Goal: Task Accomplishment & Management: Use online tool/utility

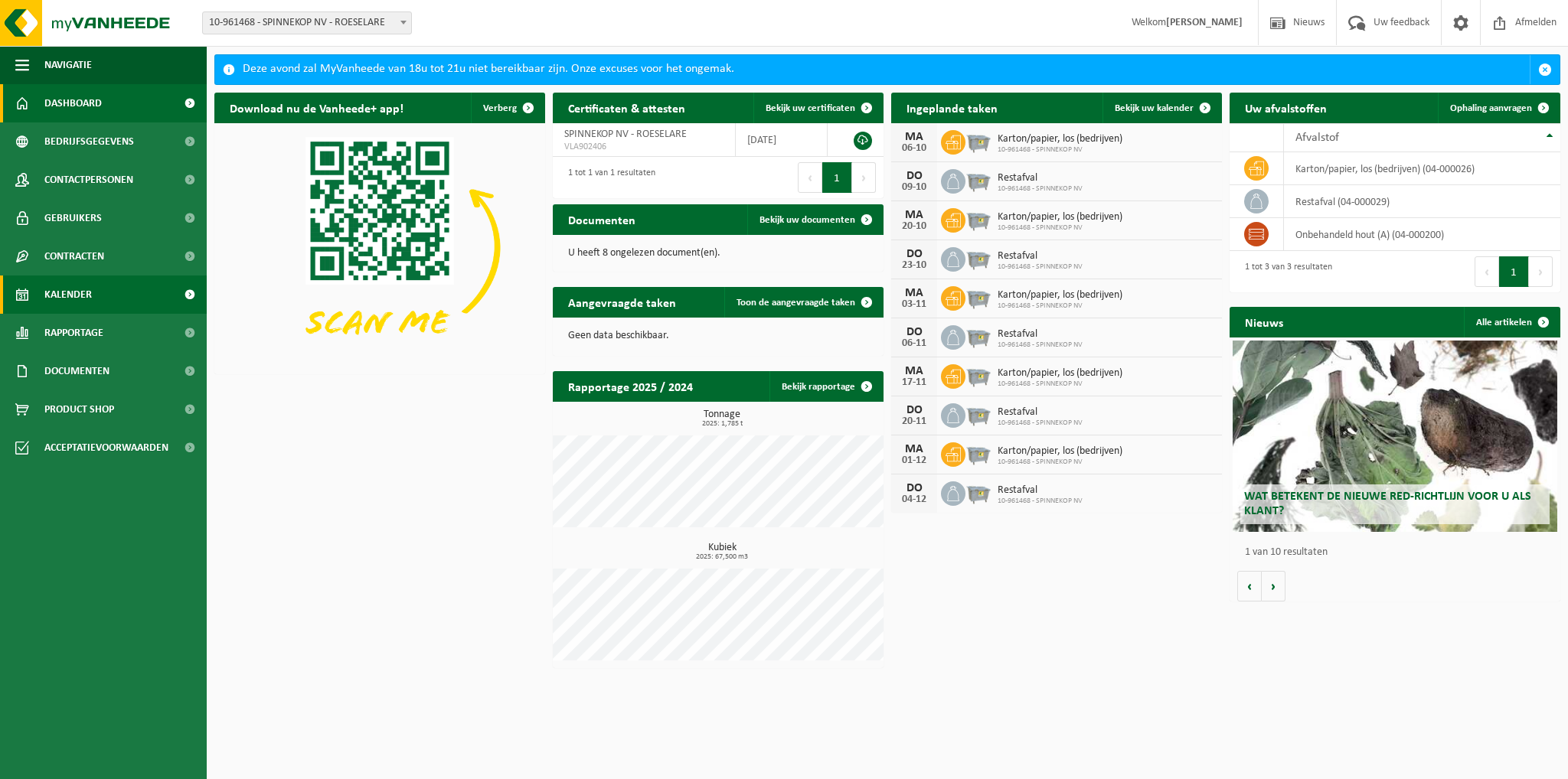
click at [62, 283] on span "Kalender" at bounding box center [68, 294] width 47 height 38
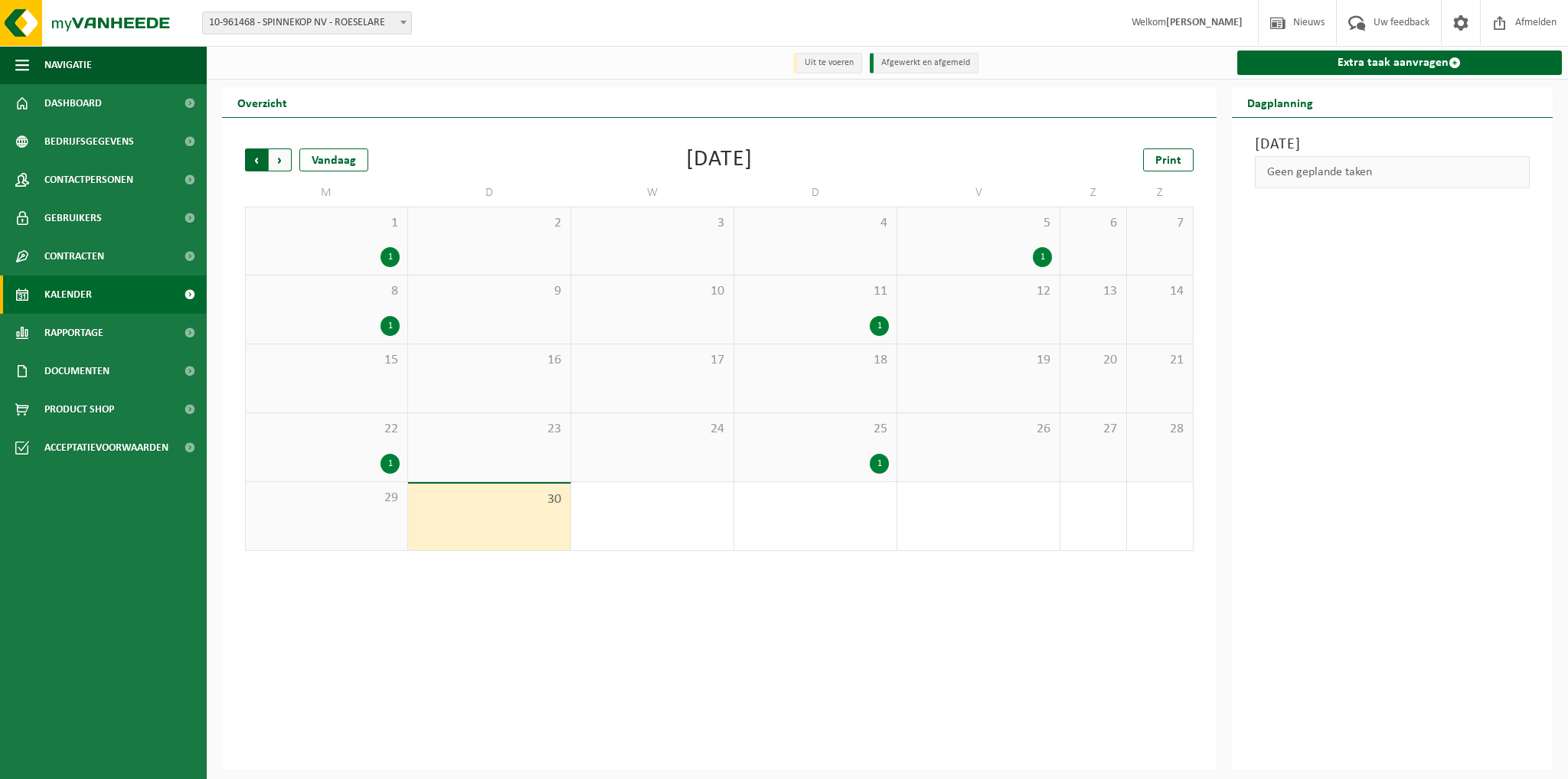
click at [277, 162] on span "Volgende" at bounding box center [280, 160] width 23 height 23
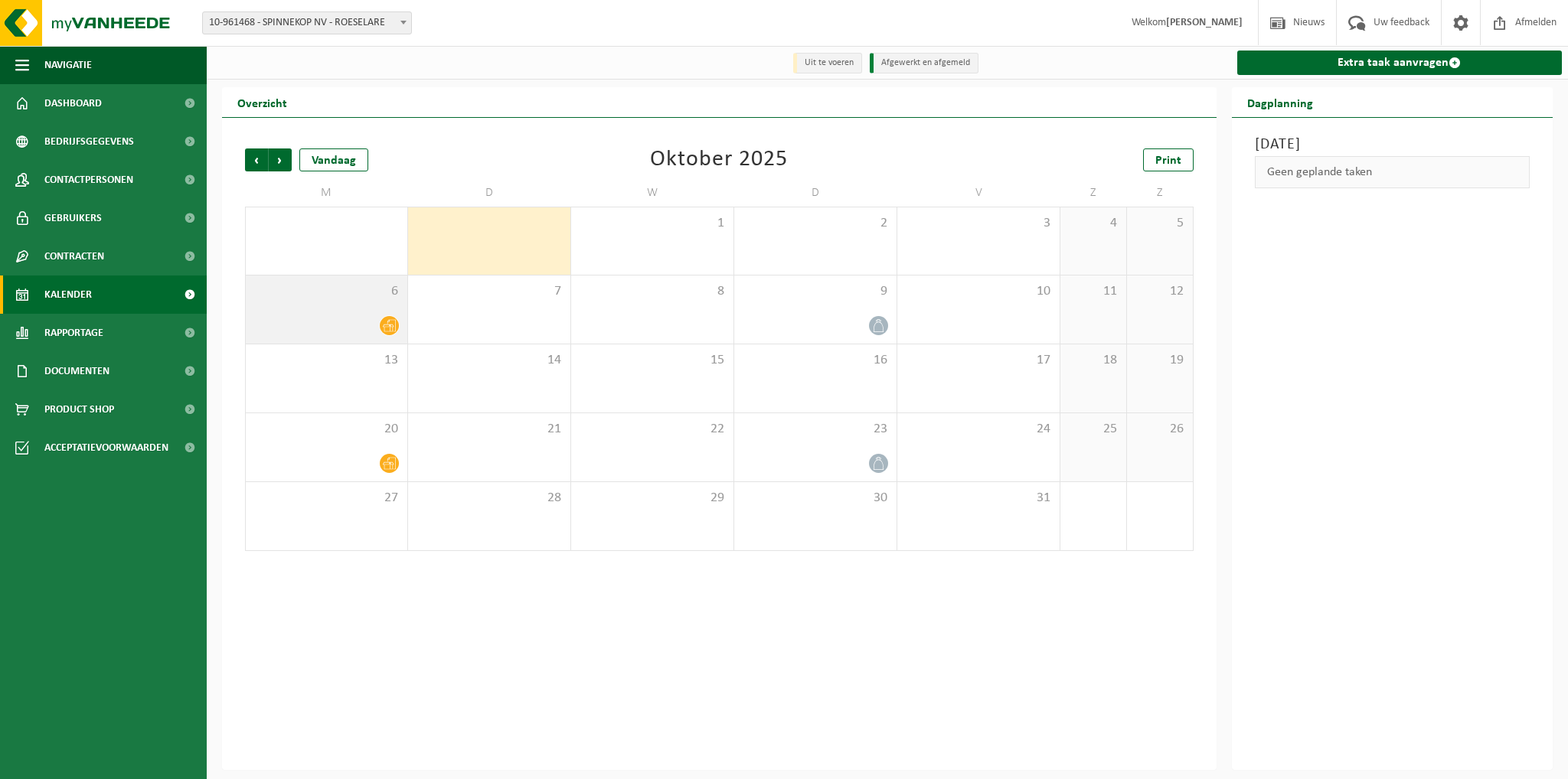
click at [392, 325] on icon at bounding box center [389, 325] width 13 height 13
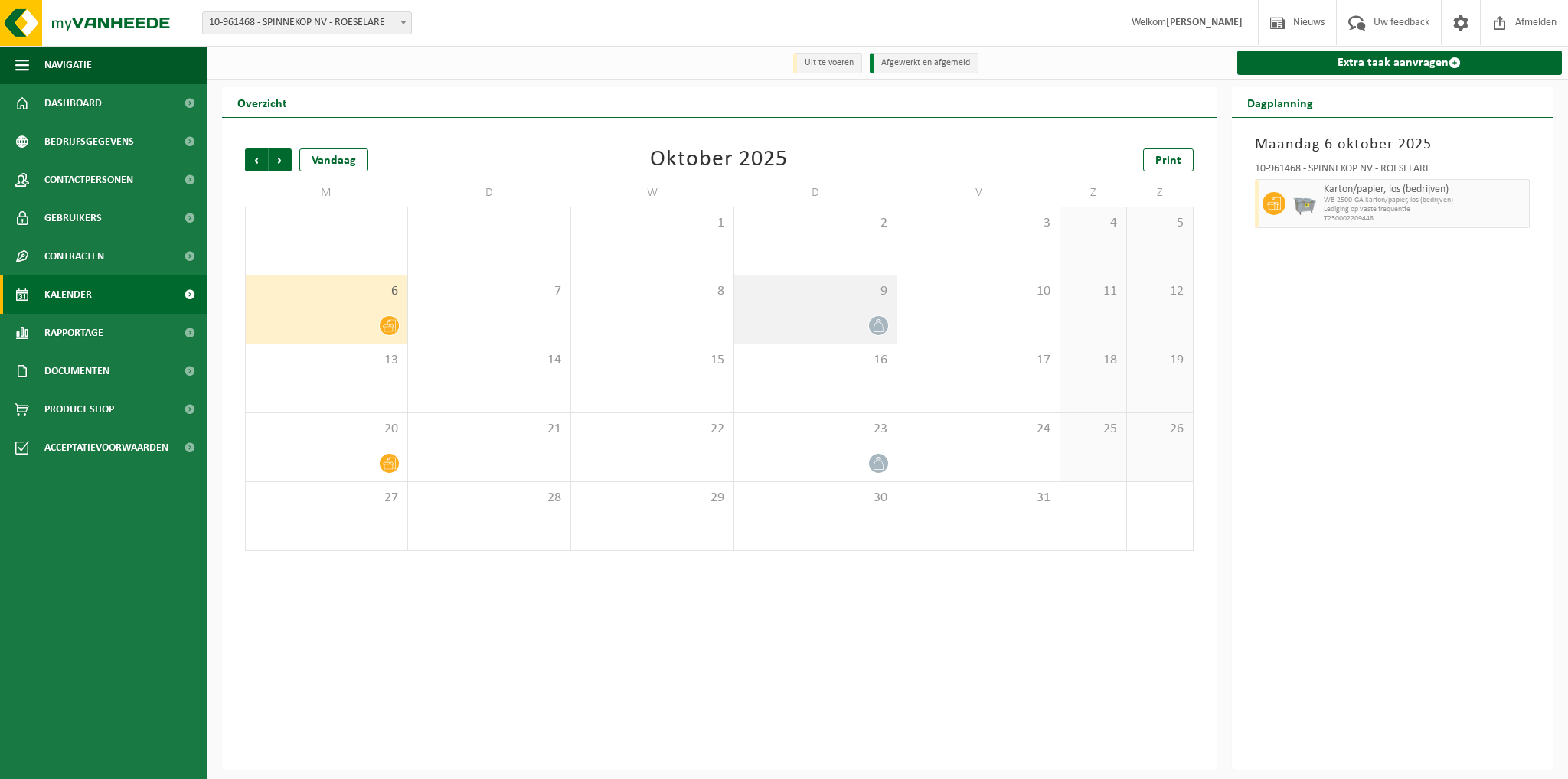
click at [842, 321] on div at bounding box center [815, 325] width 147 height 21
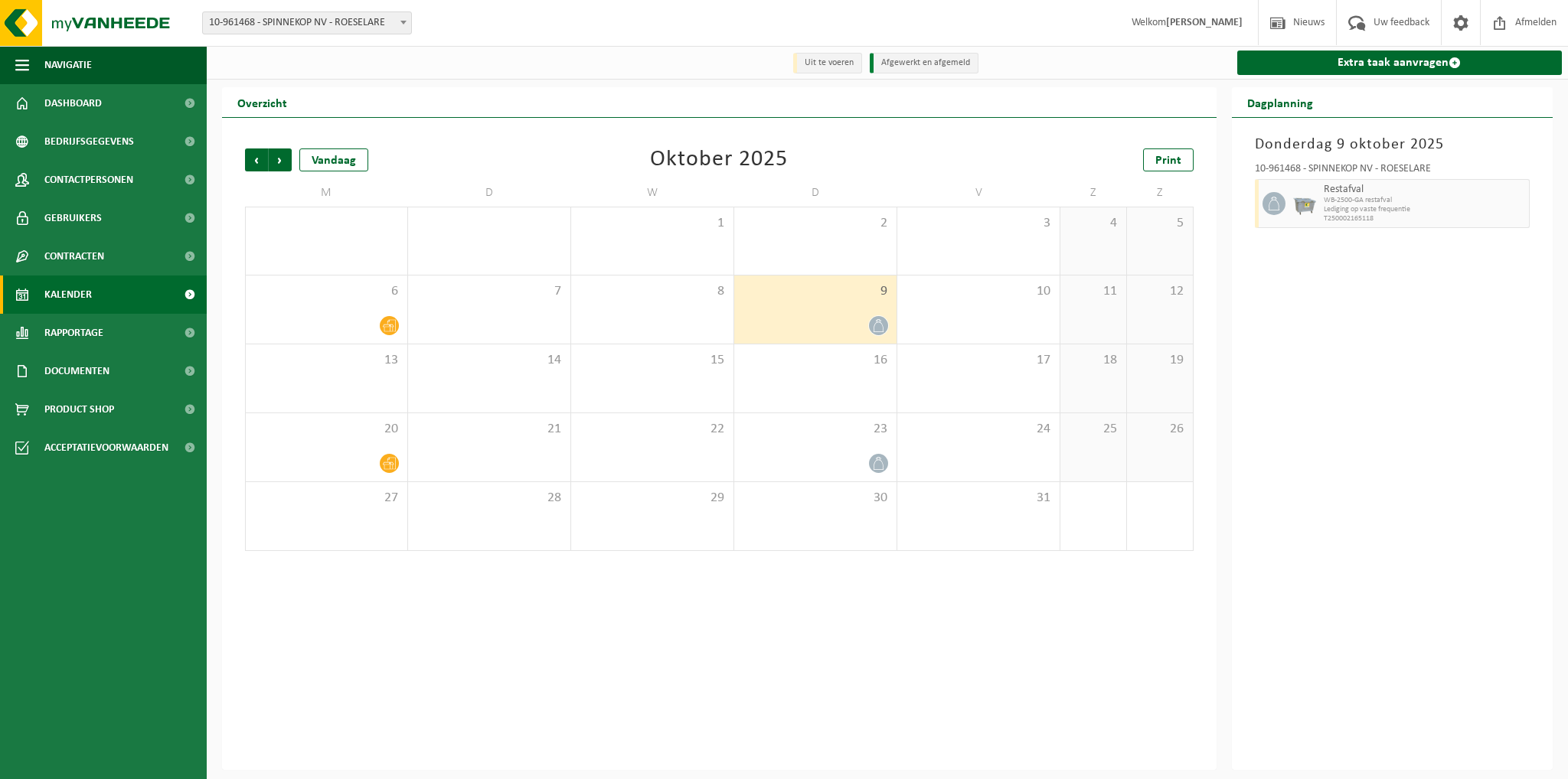
click at [812, 583] on div "Vorige Volgende Vandaag Oktober 2025 Print M D W D V Z Z 29 30 1 2 3 4 5 6 7 8 …" at bounding box center [719, 444] width 994 height 652
click at [250, 160] on span "Vorige" at bounding box center [257, 160] width 23 height 23
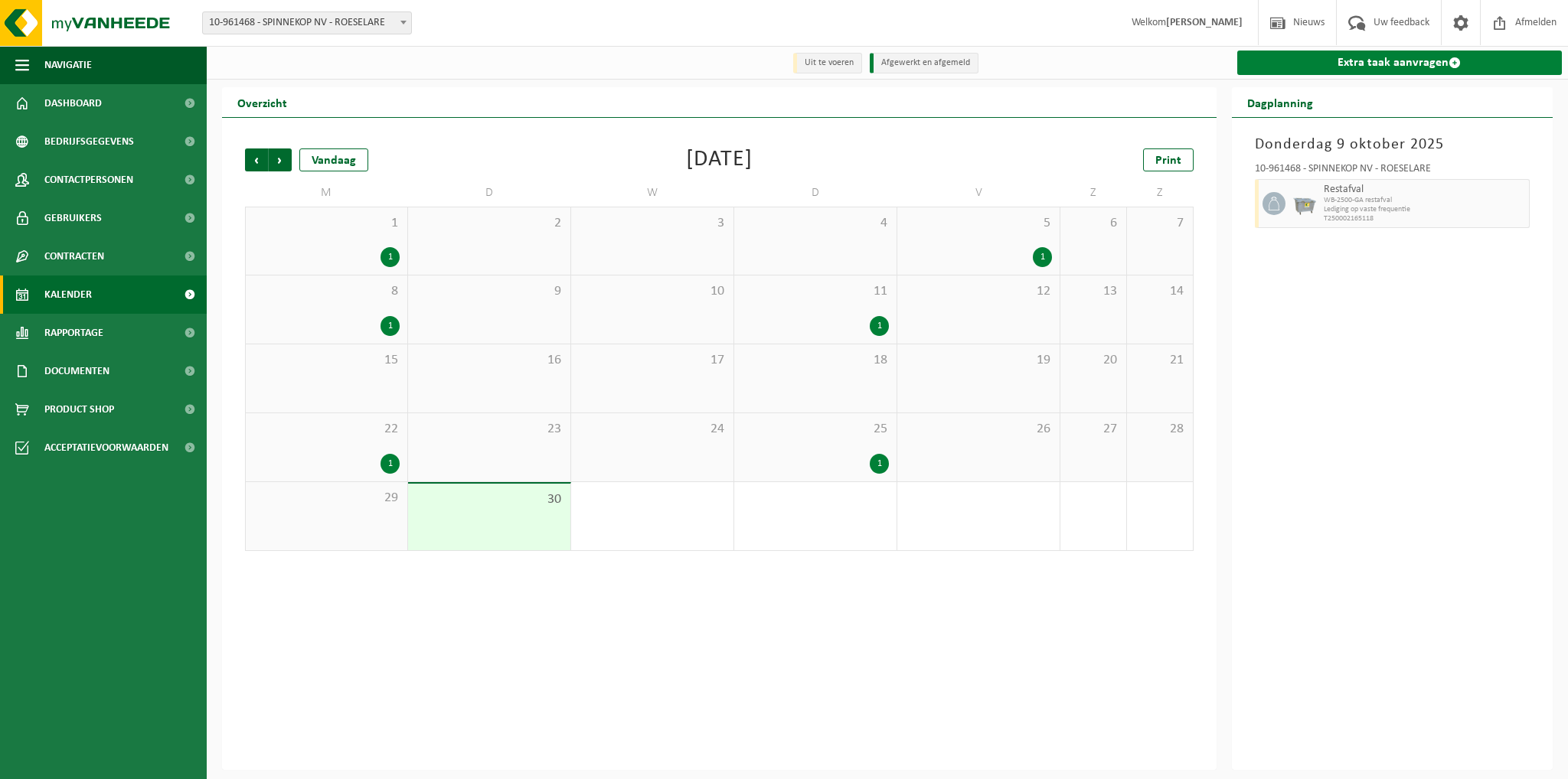
click at [1380, 64] on link "Extra taak aanvragen" at bounding box center [1400, 63] width 325 height 25
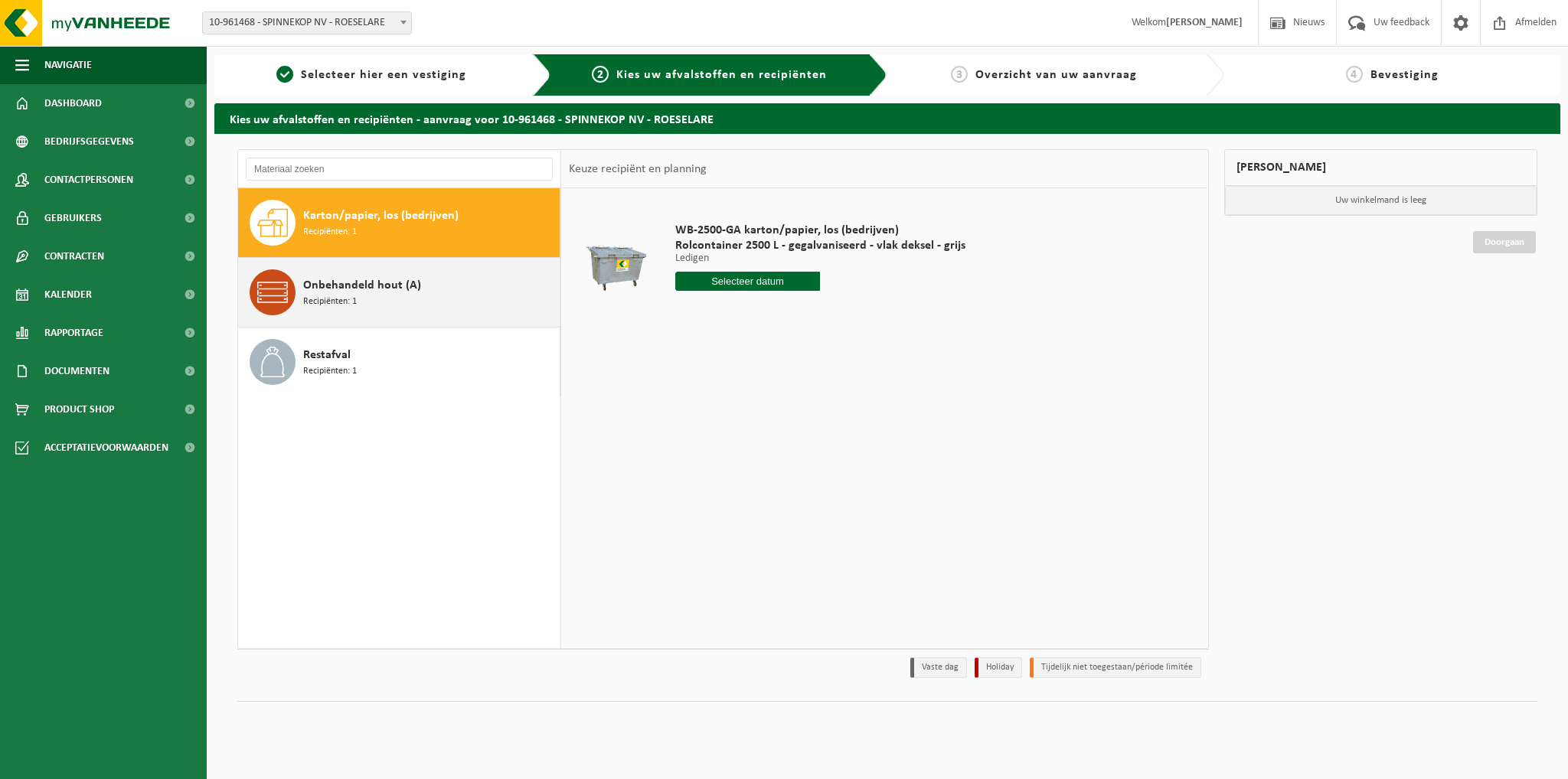
click at [390, 298] on div "Onbehandeld hout (A) Recipiënten: 1" at bounding box center [429, 292] width 252 height 46
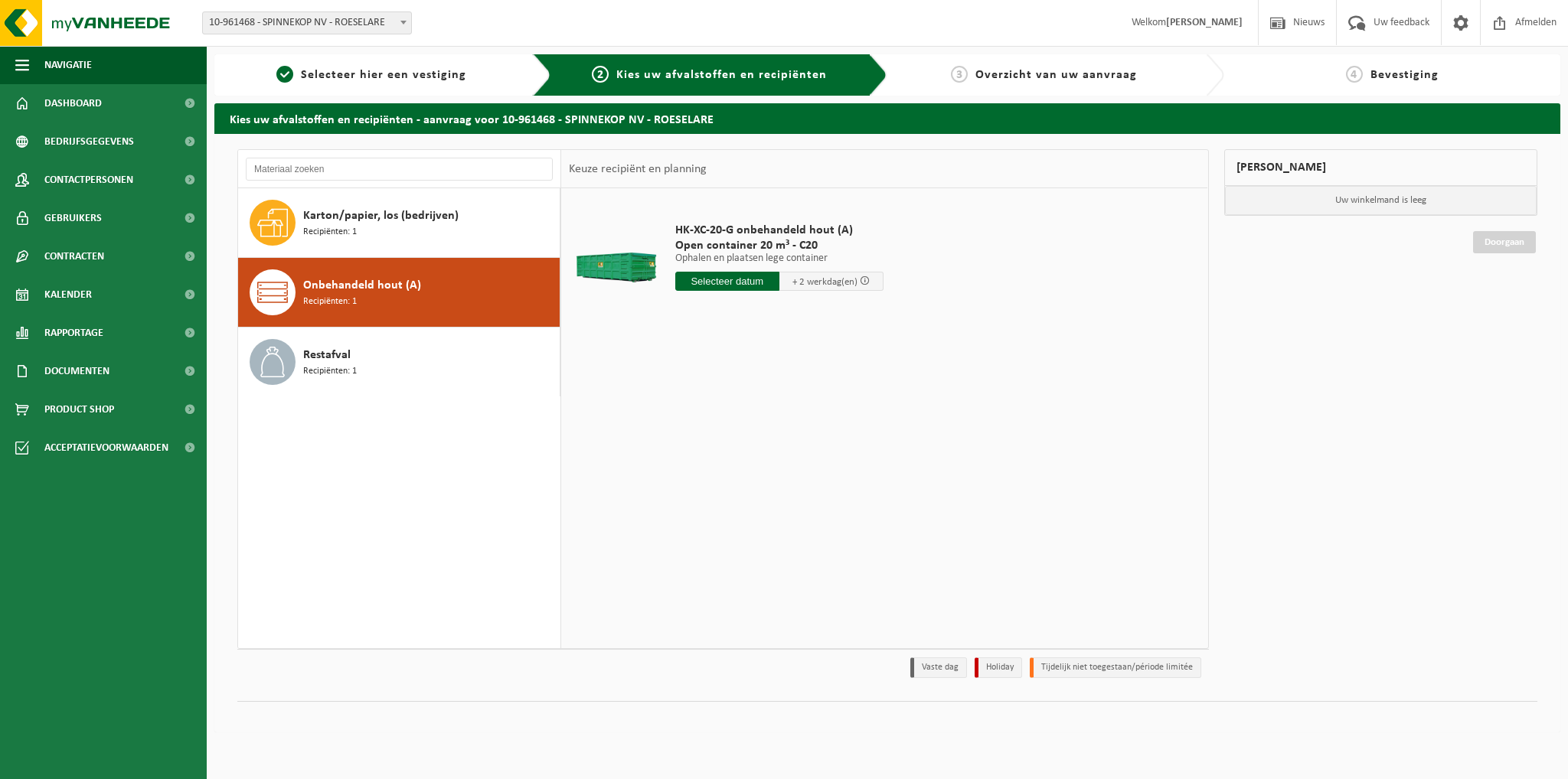
click at [760, 282] on input "text" at bounding box center [727, 281] width 104 height 19
click at [727, 281] on input "text" at bounding box center [727, 281] width 104 height 19
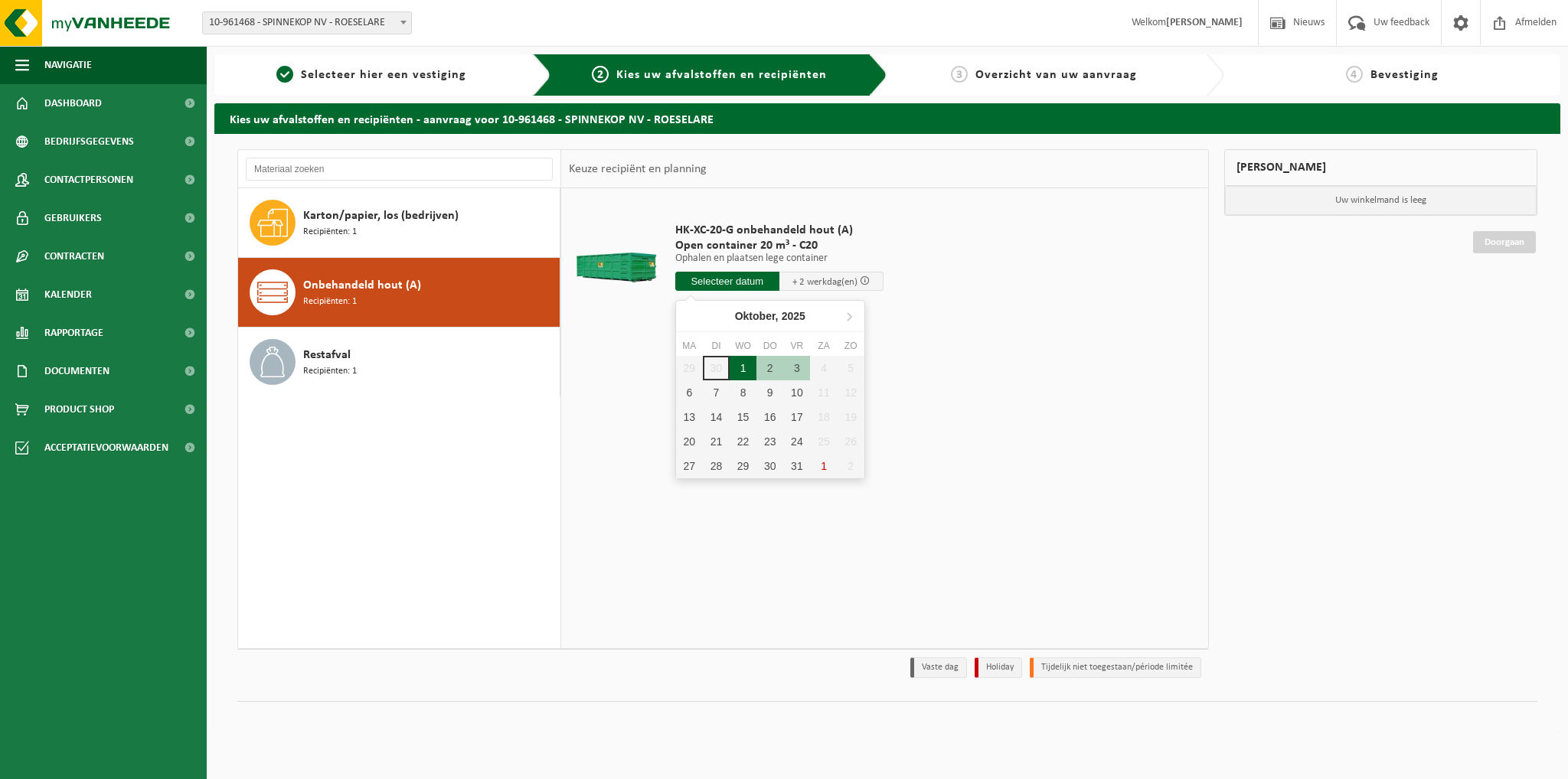
click at [744, 365] on div "1" at bounding box center [743, 369] width 27 height 25
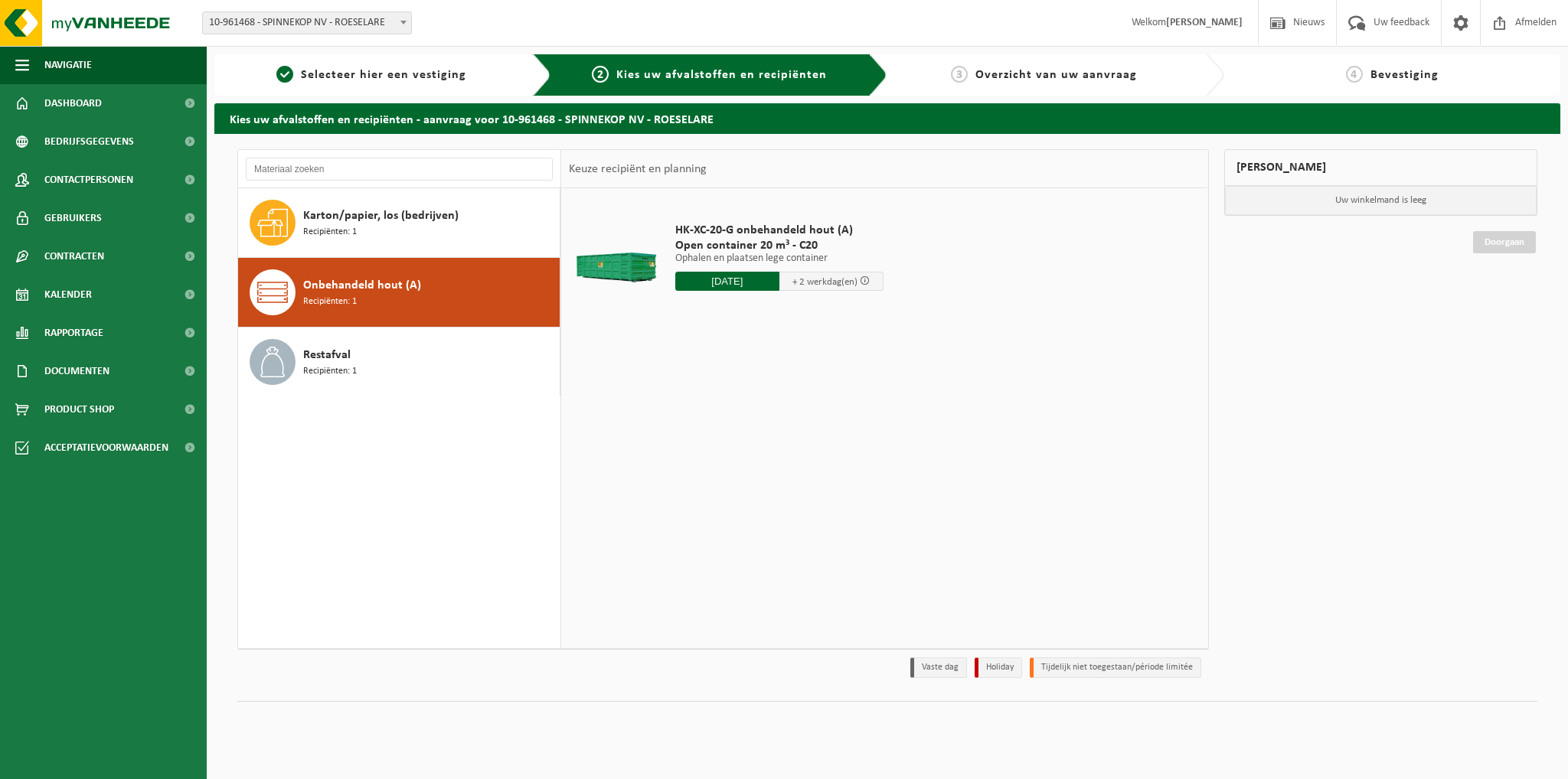
type input "Van 2025-10-01"
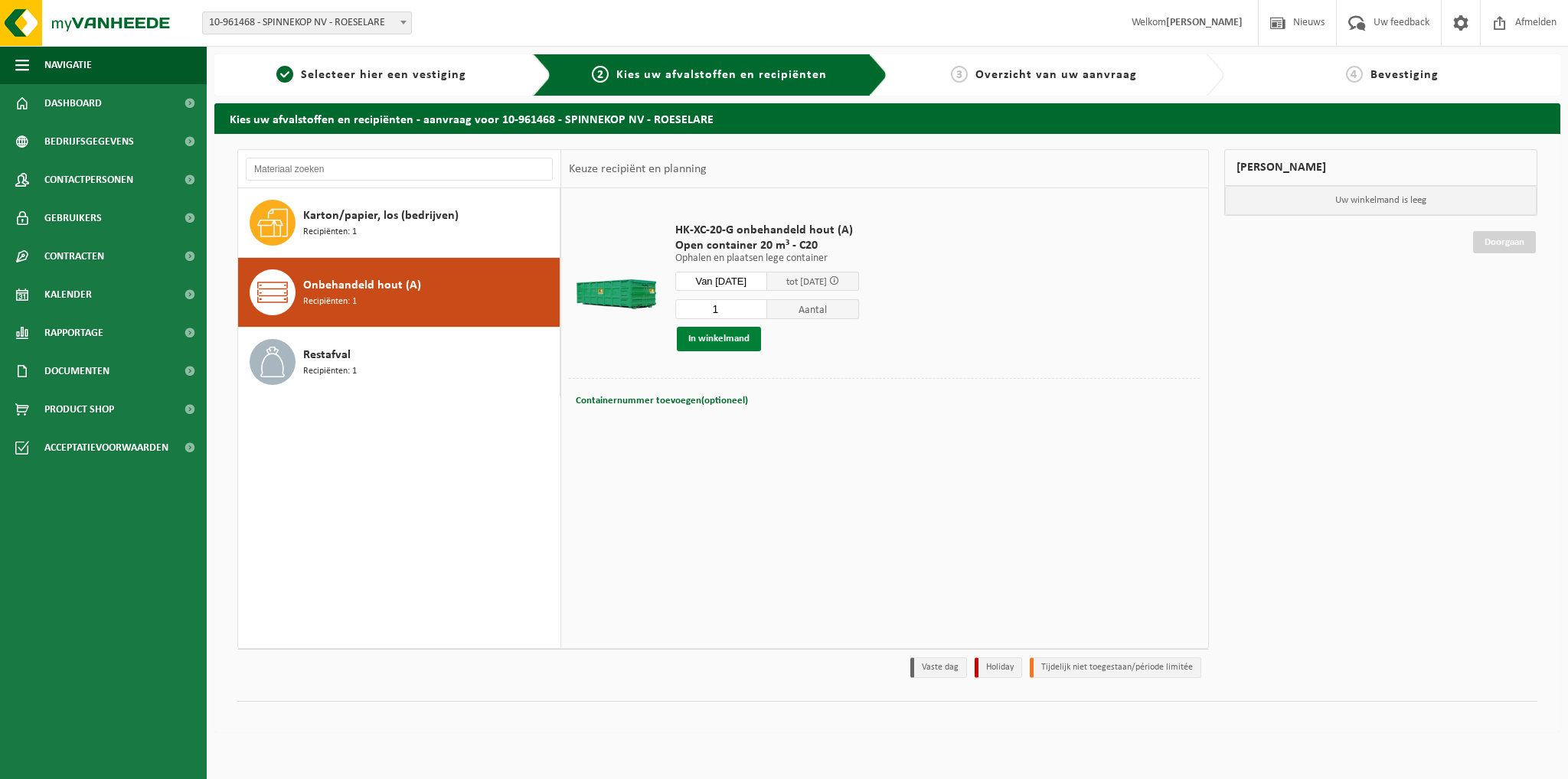
click at [723, 337] on button "In winkelmand" at bounding box center [719, 339] width 84 height 25
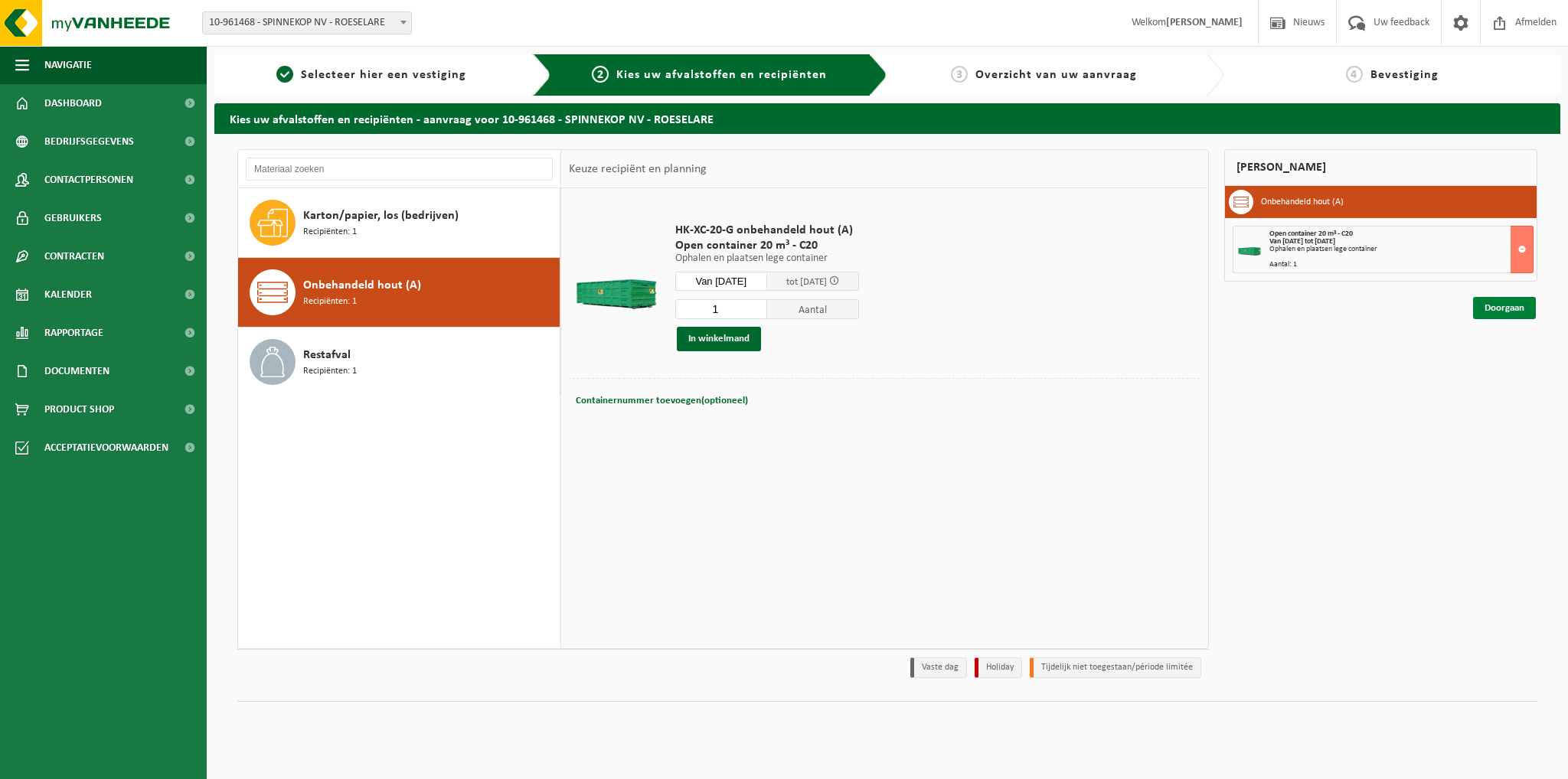
click at [1496, 309] on link "Doorgaan" at bounding box center [1504, 308] width 63 height 23
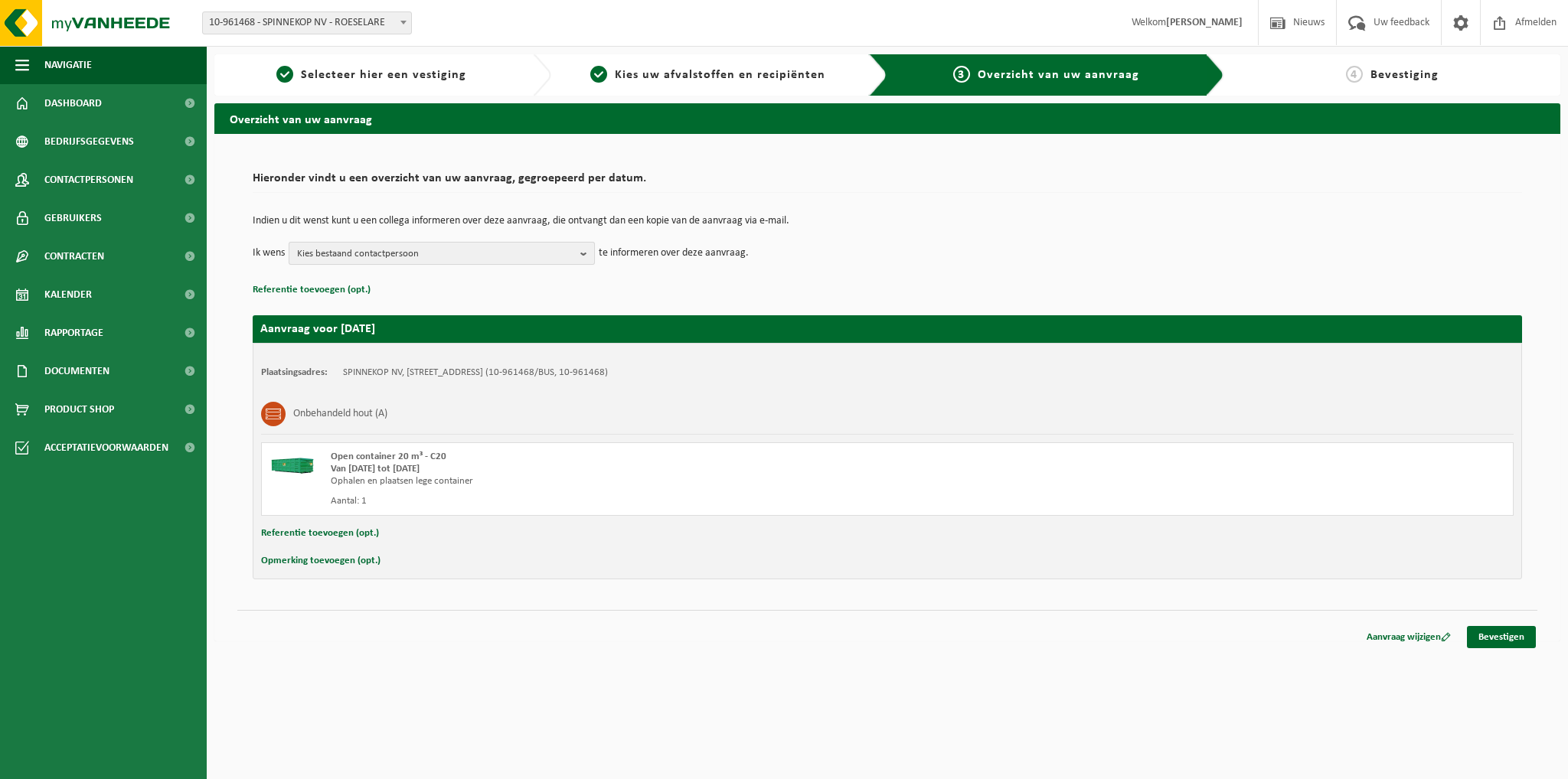
click at [530, 254] on span "Kies bestaand contactpersoon" at bounding box center [435, 254] width 277 height 23
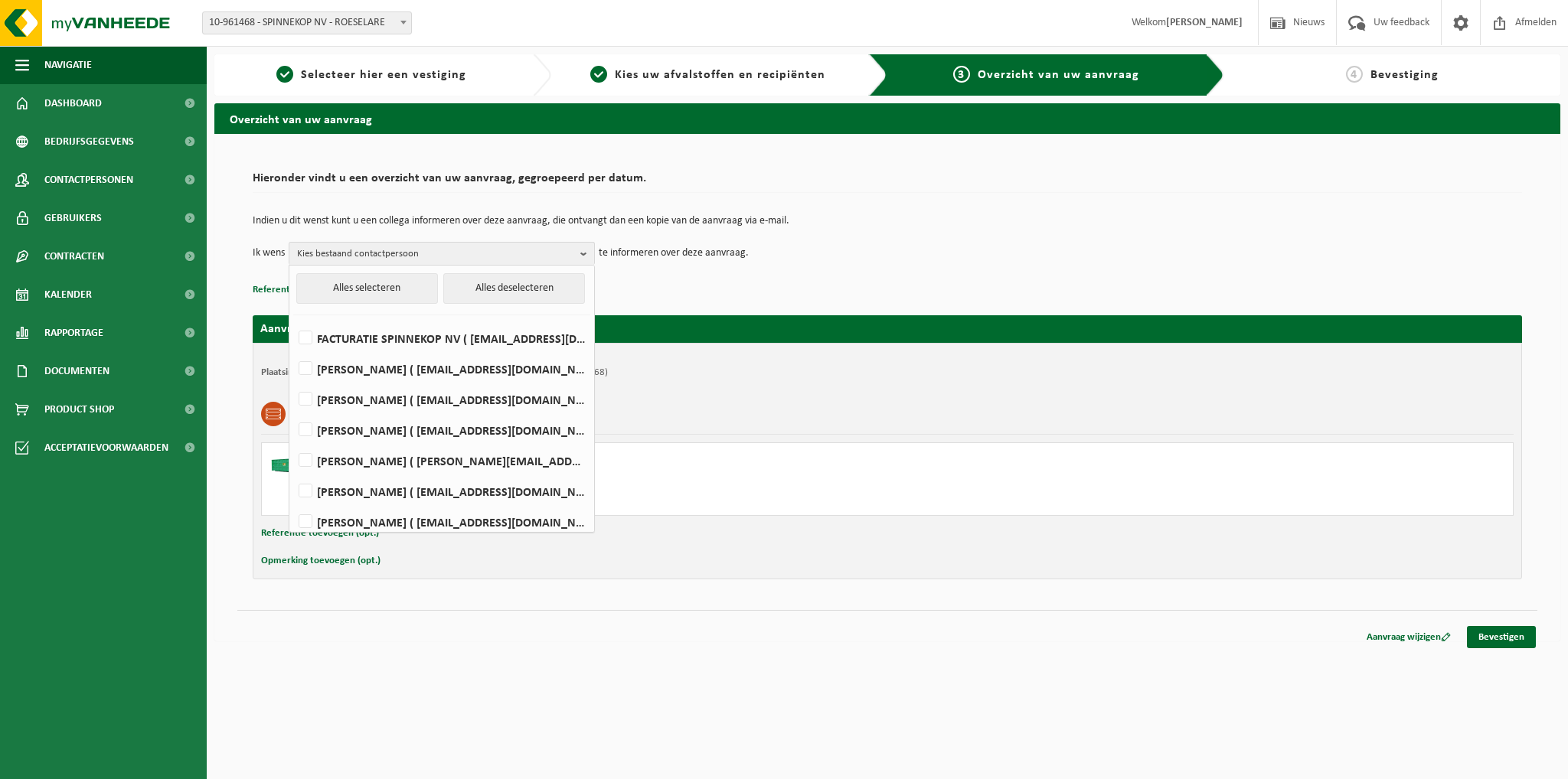
scroll to position [7, 0]
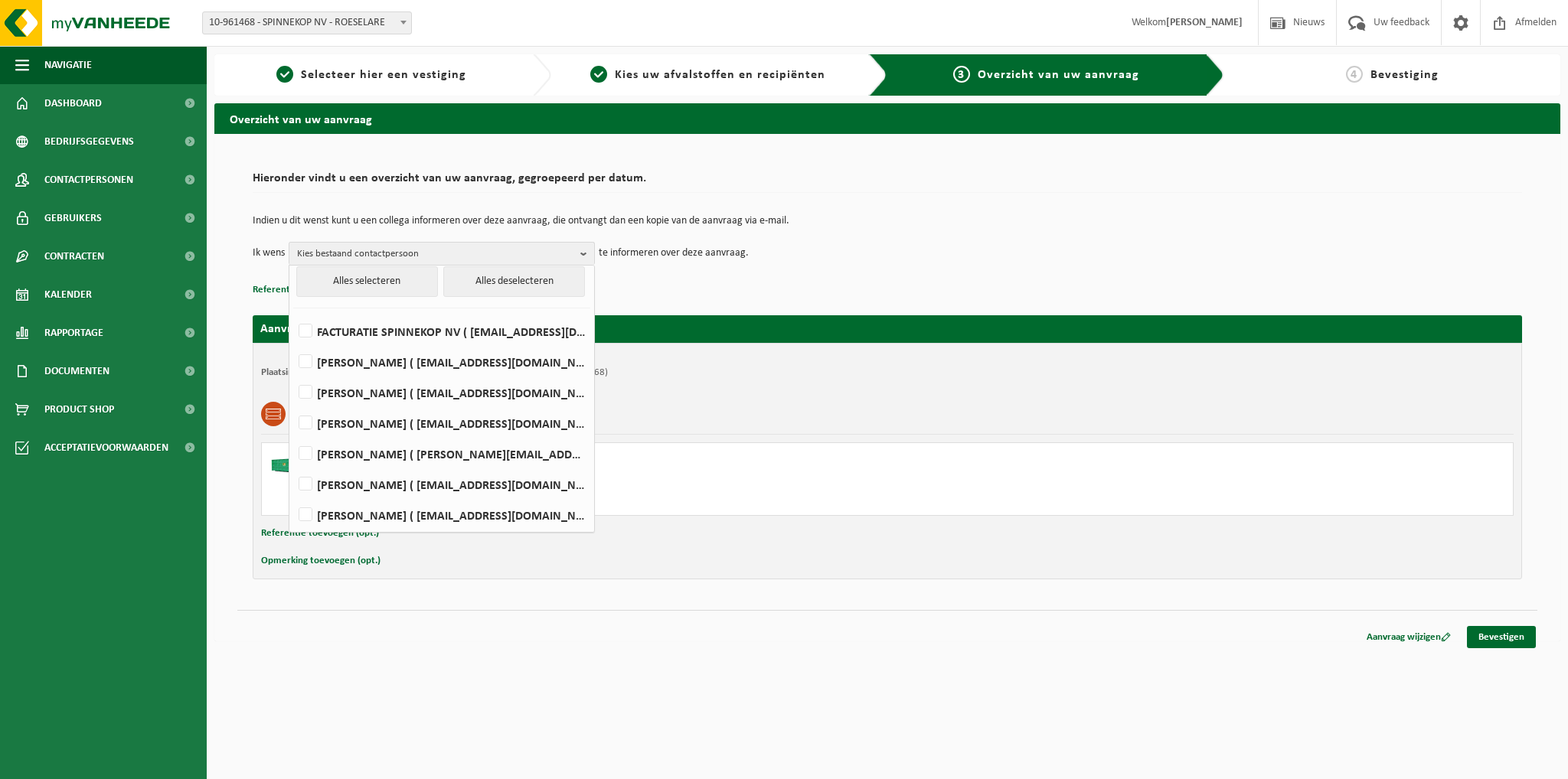
click at [682, 282] on p "Referentie toevoegen (opt.)" at bounding box center [886, 290] width 1269 height 20
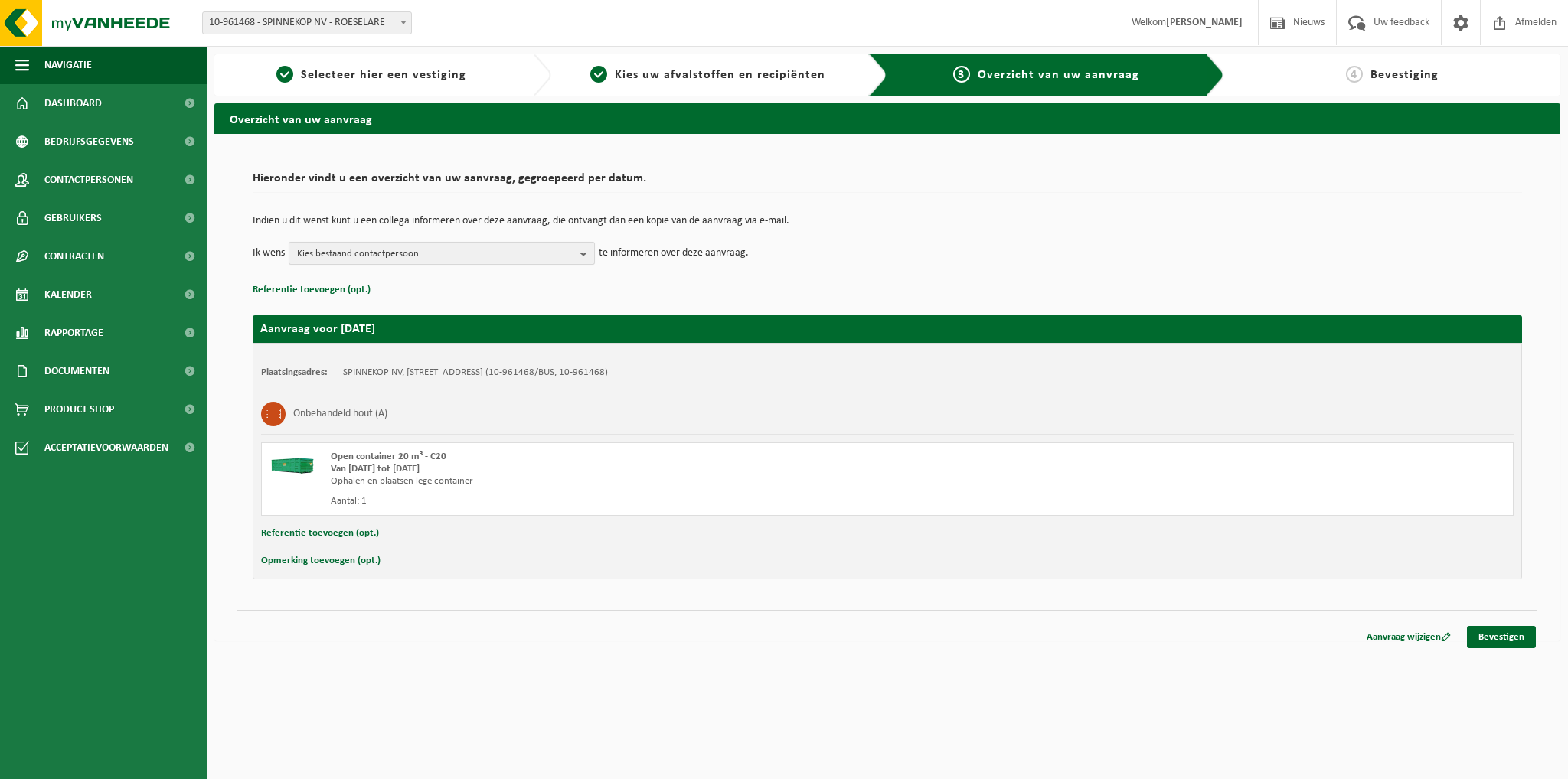
click at [407, 253] on span "Kies bestaand contactpersoon" at bounding box center [435, 254] width 277 height 23
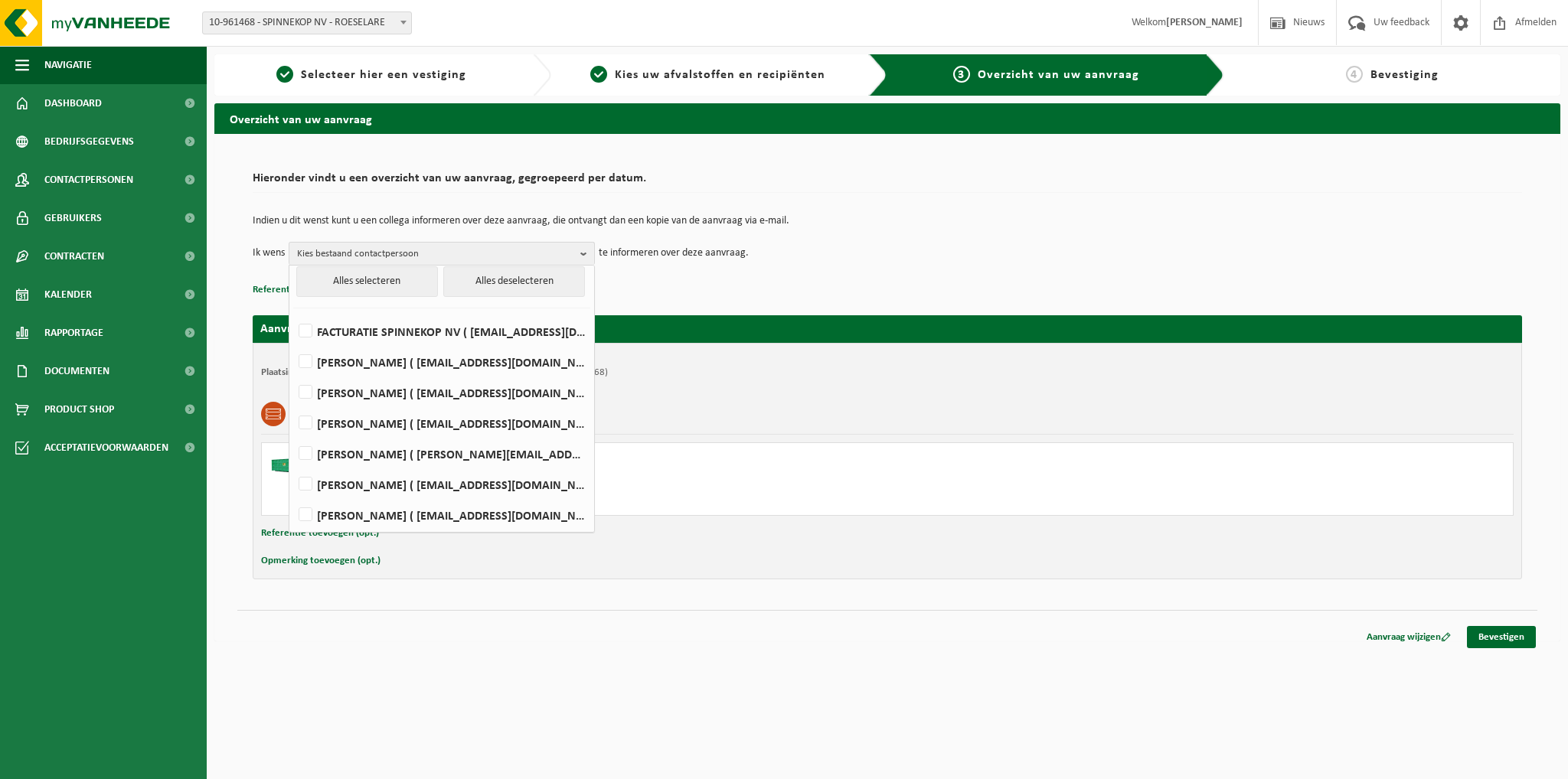
click at [692, 263] on p "te informeren over deze aanvraag." at bounding box center [673, 254] width 150 height 23
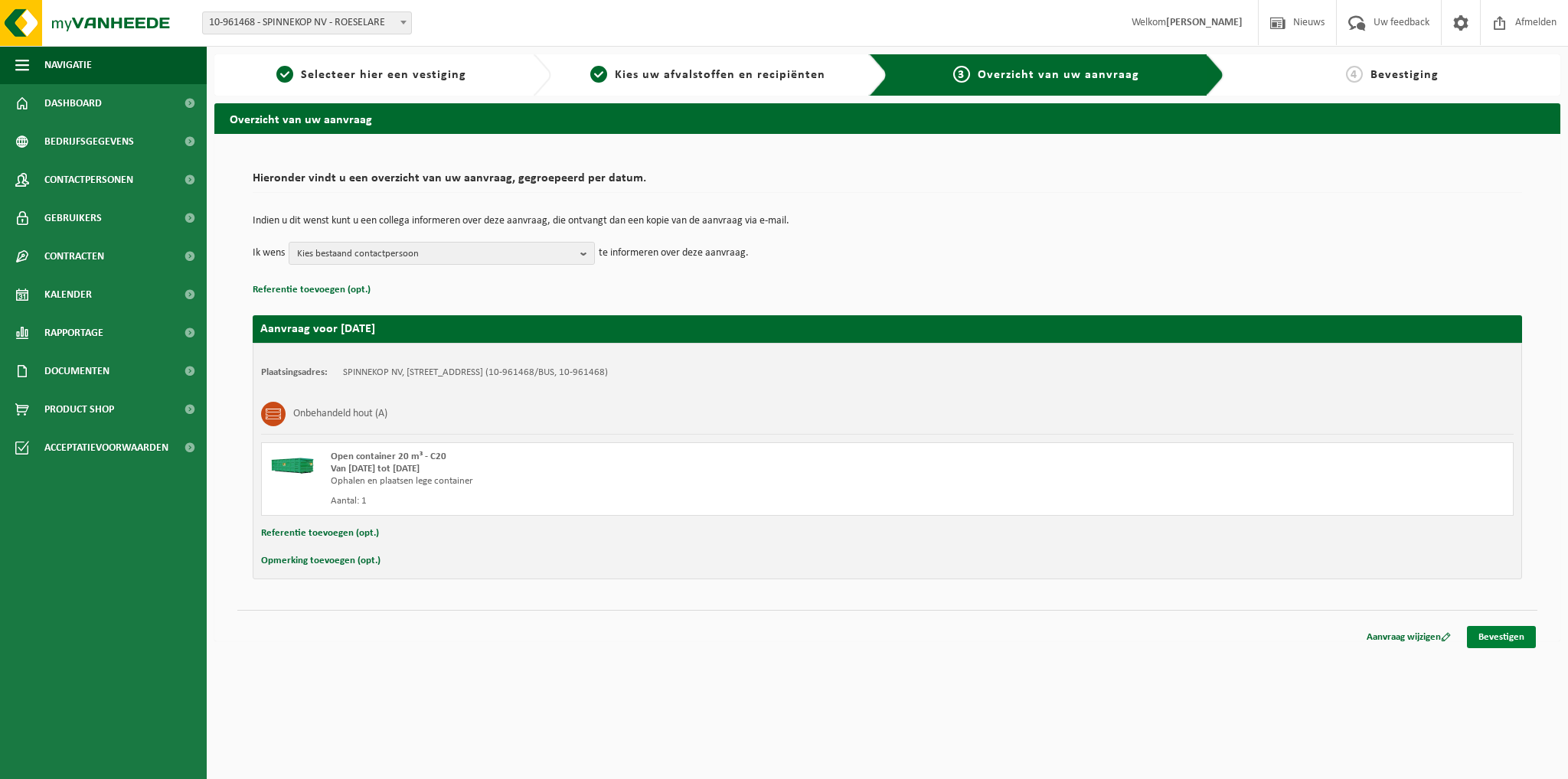
click at [1493, 632] on link "Bevestigen" at bounding box center [1501, 637] width 69 height 23
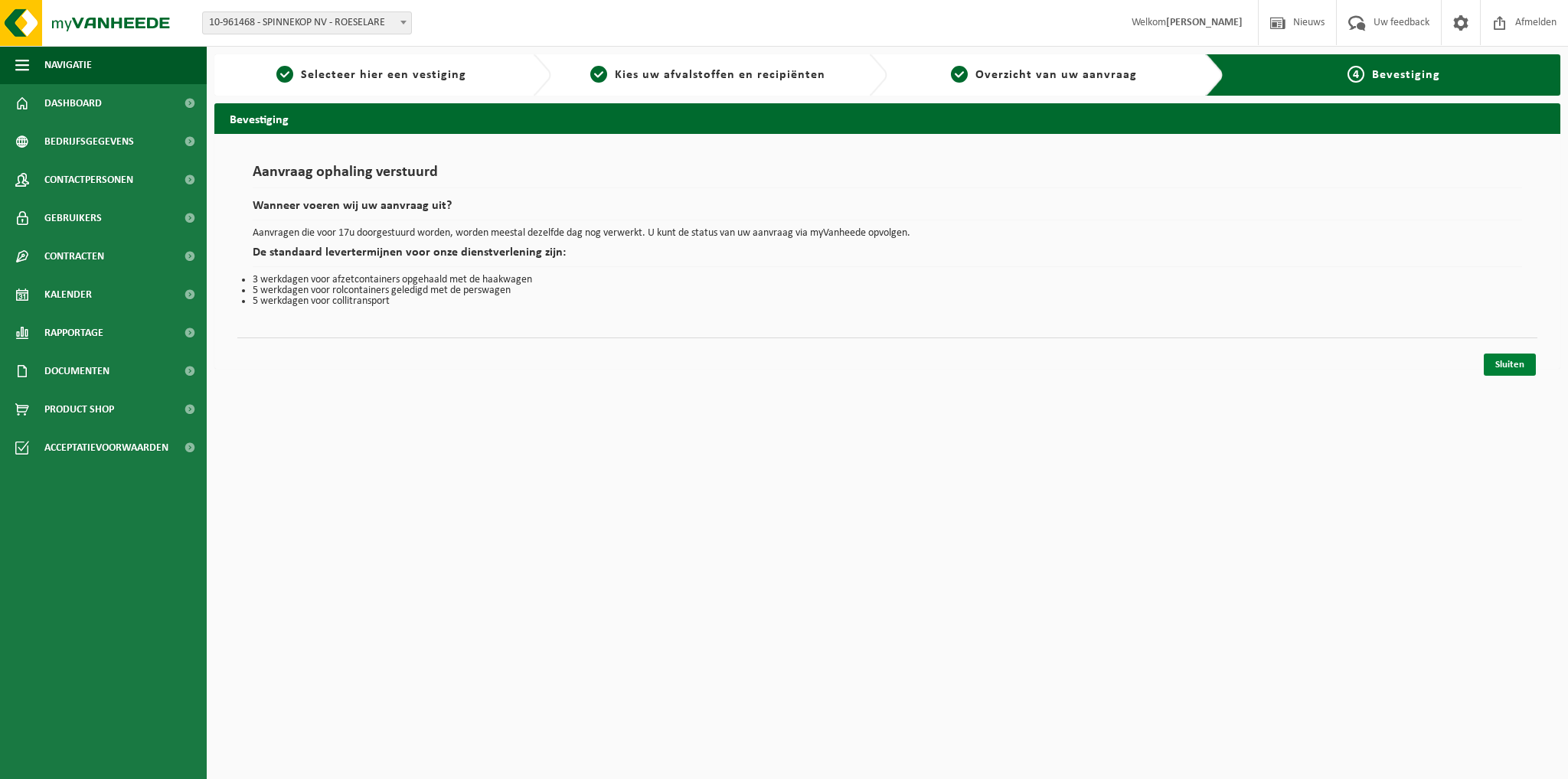
click at [1518, 363] on link "Sluiten" at bounding box center [1509, 365] width 52 height 23
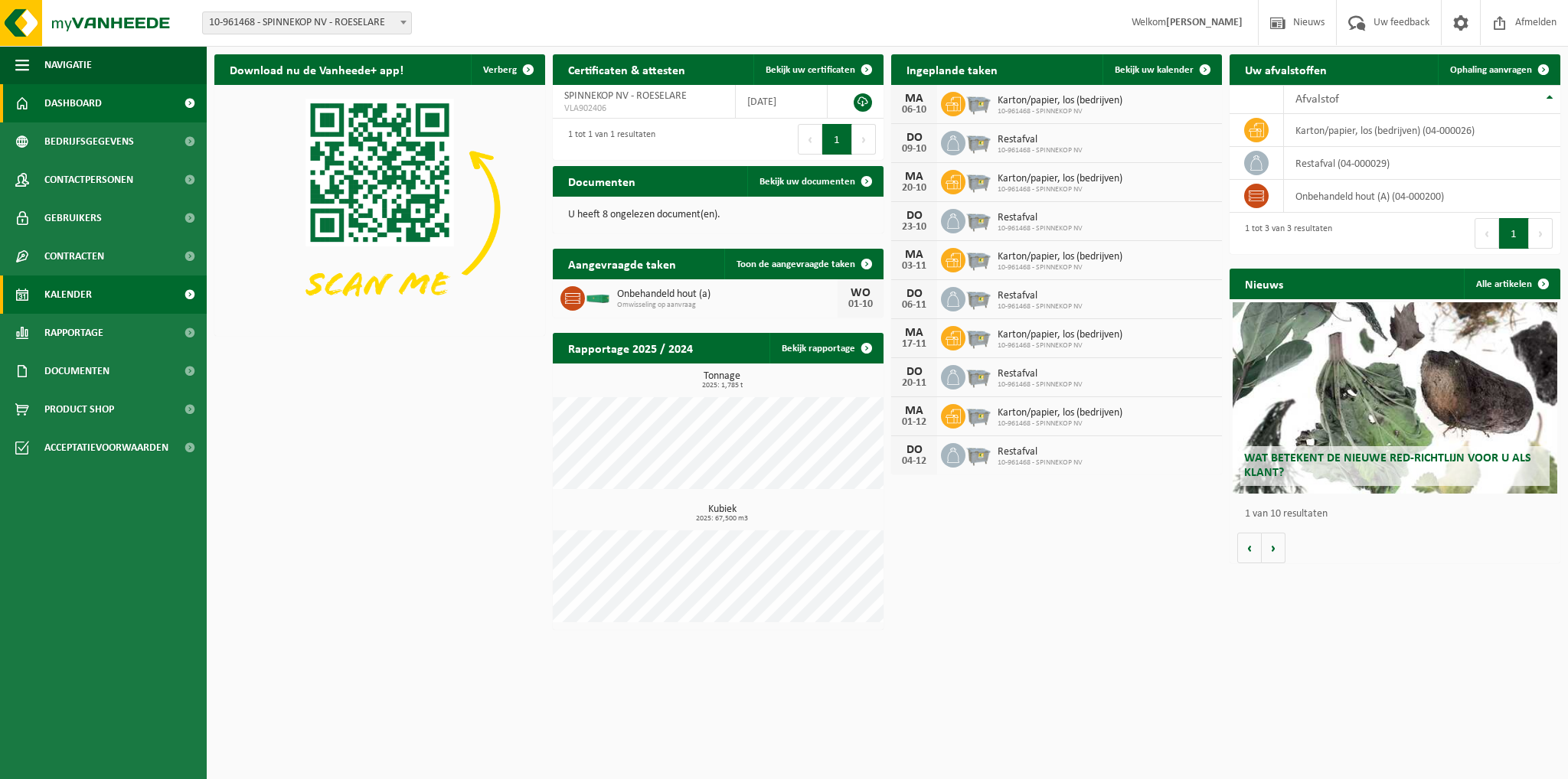
click at [77, 289] on span "Kalender" at bounding box center [68, 294] width 47 height 38
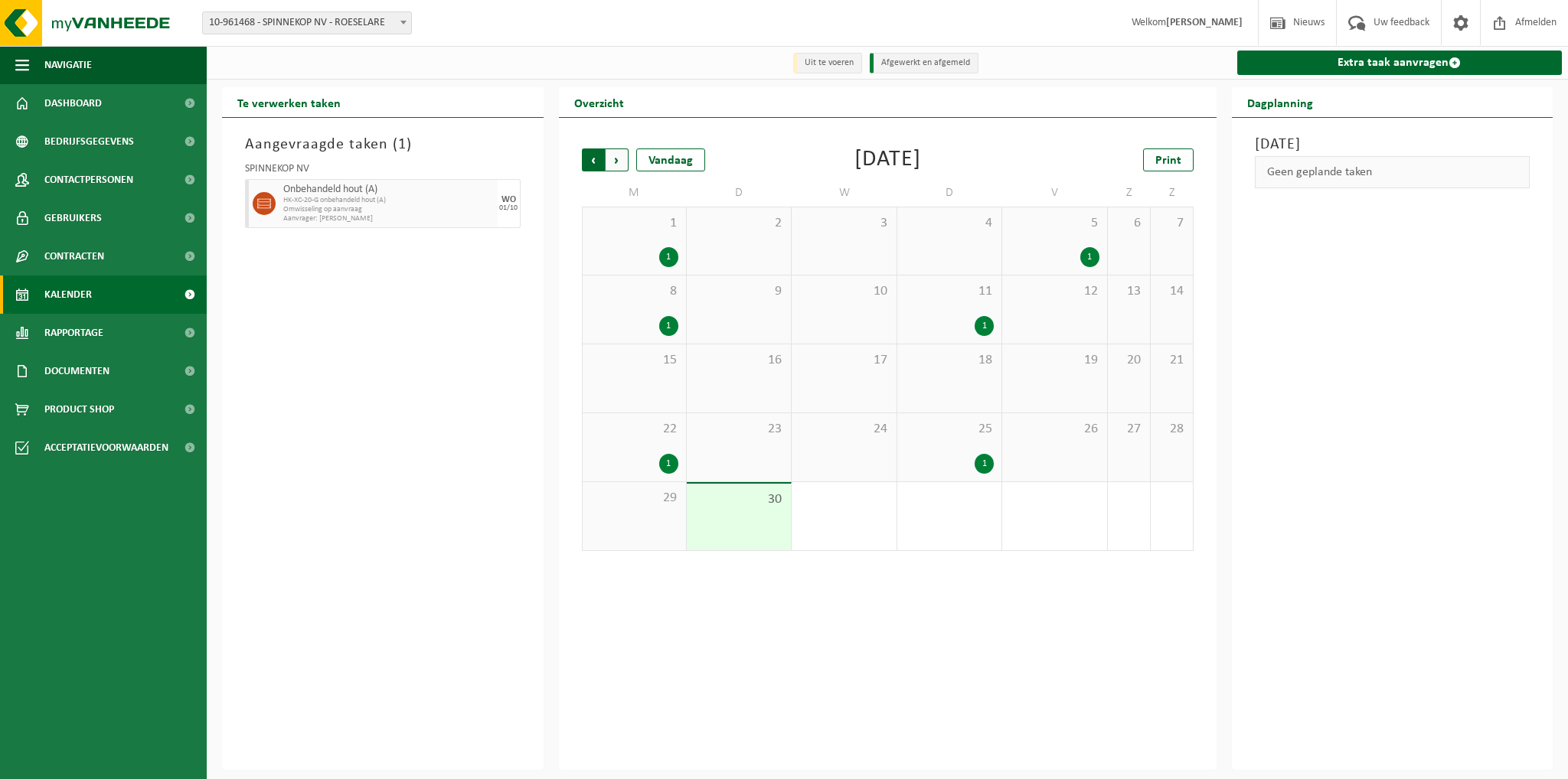
click at [619, 162] on span "Volgende" at bounding box center [617, 160] width 23 height 23
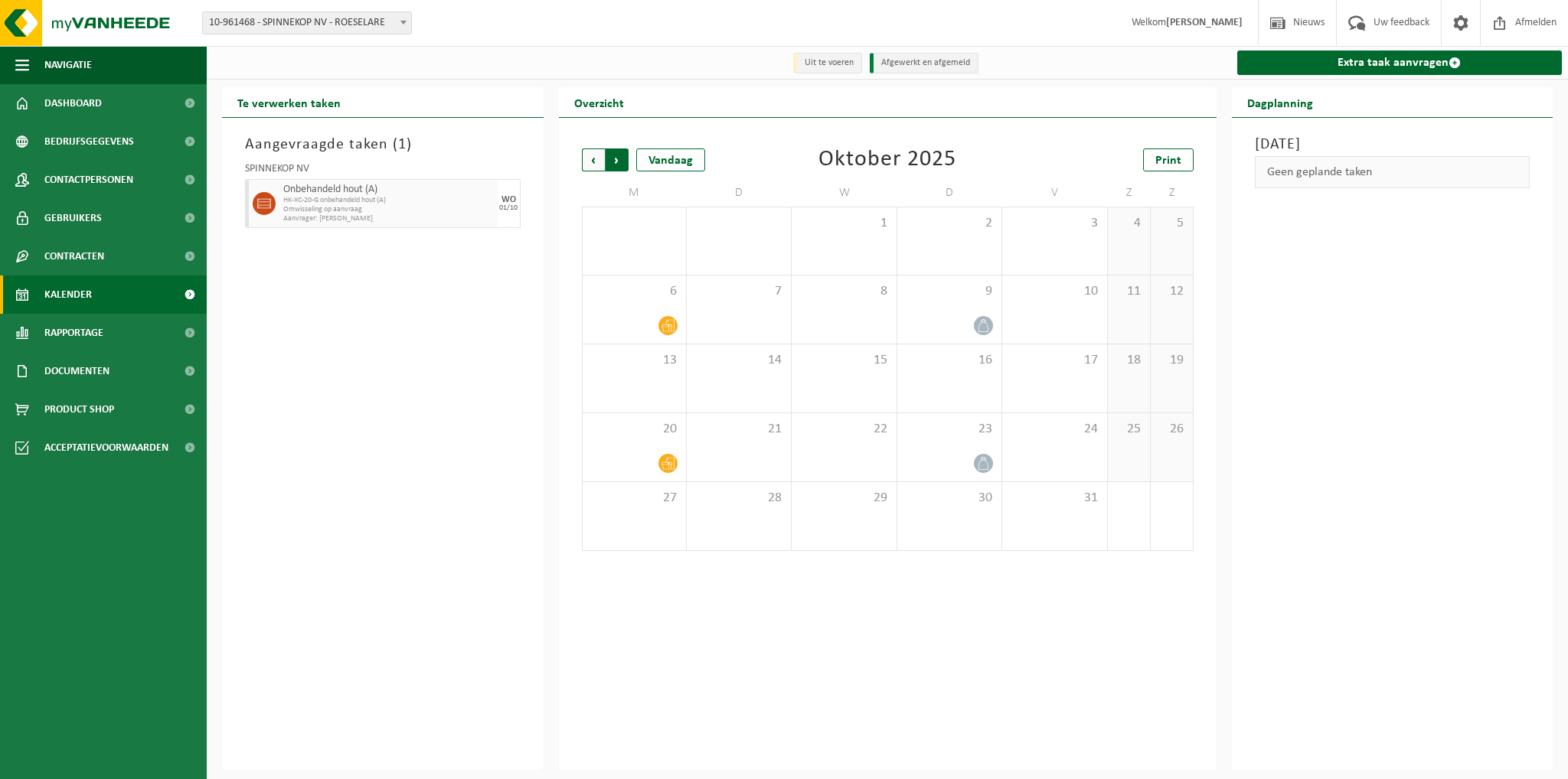
click at [588, 162] on span "Vorige" at bounding box center [594, 160] width 23 height 23
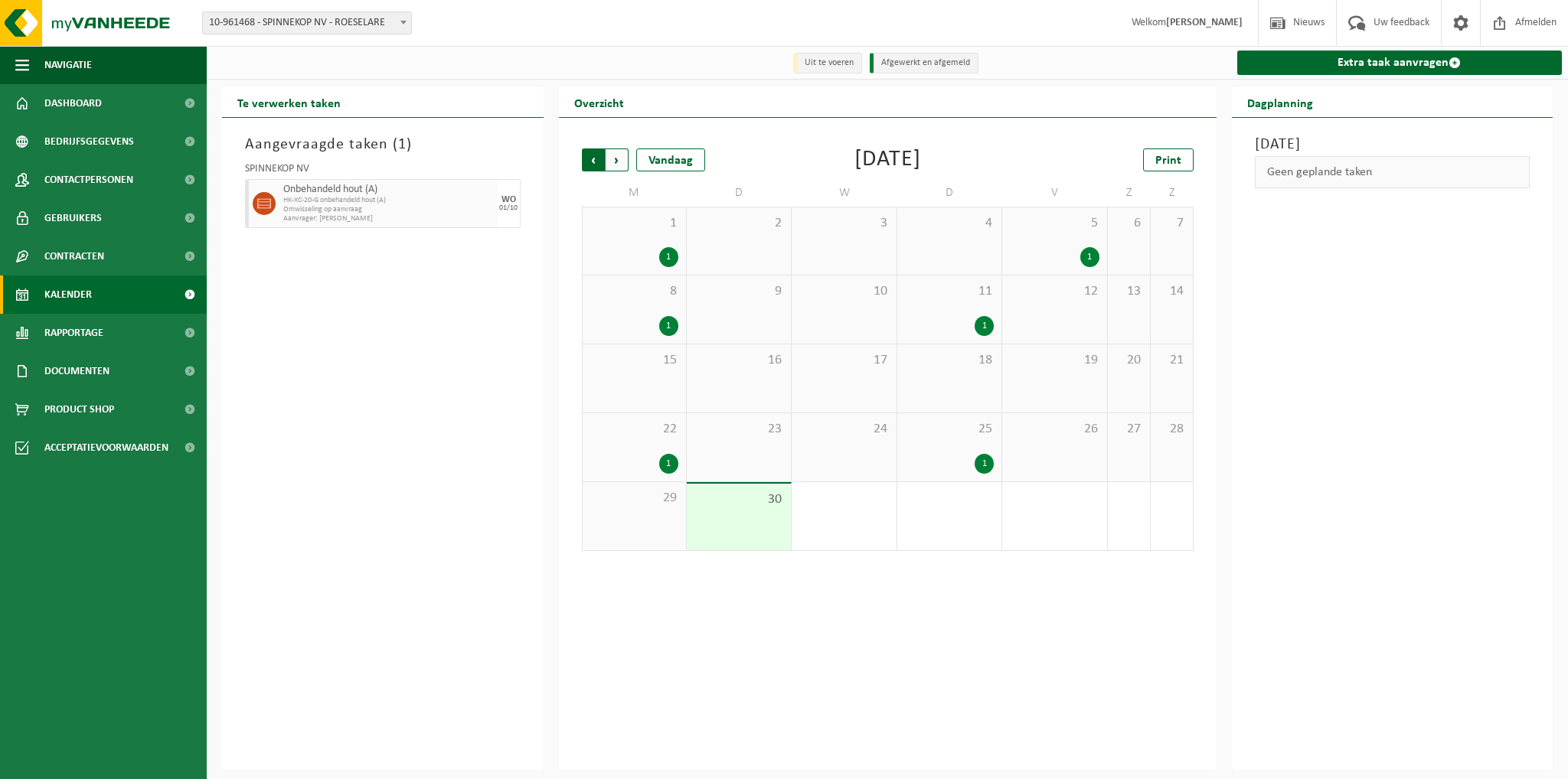
click at [619, 164] on span "Volgende" at bounding box center [617, 160] width 23 height 23
